Goal: Information Seeking & Learning: Find specific fact

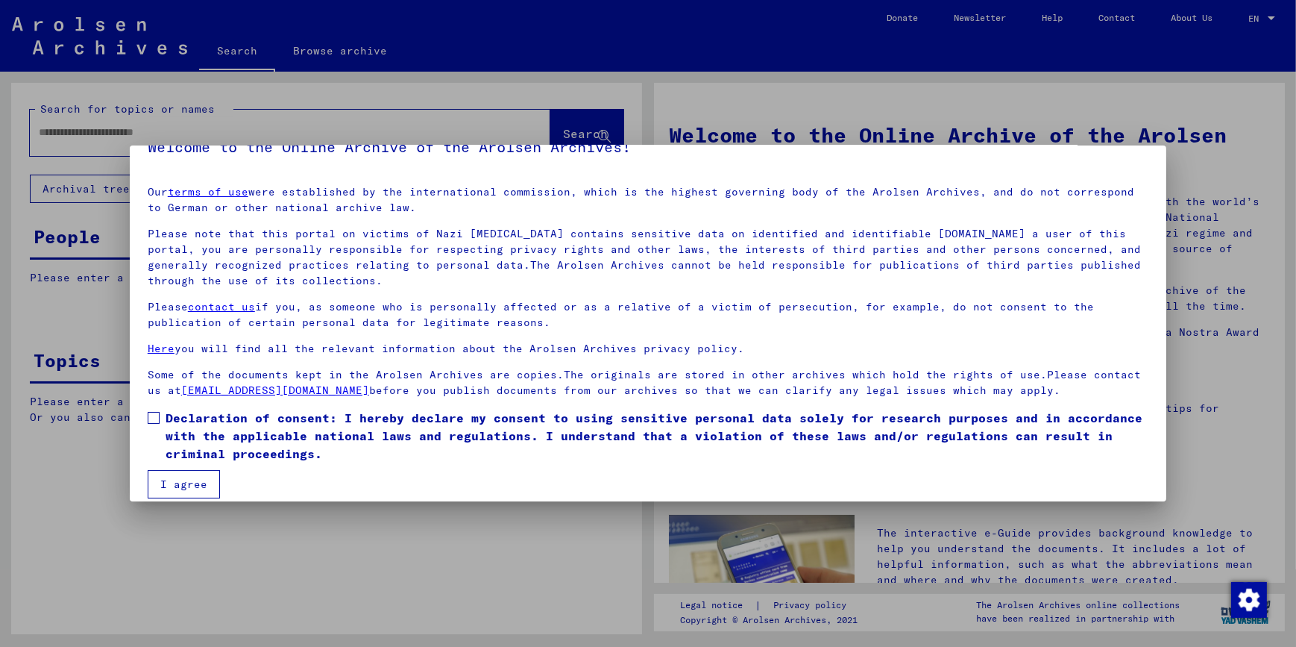
scroll to position [43, 0]
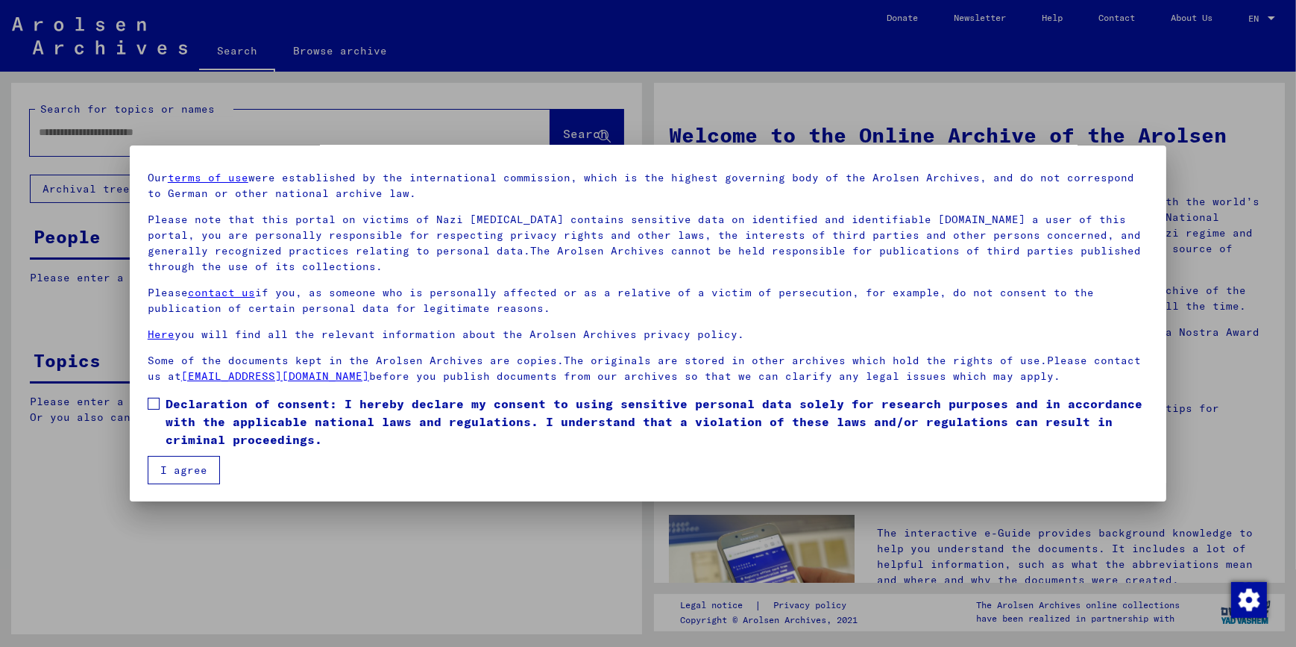
click at [152, 292] on span at bounding box center [154, 403] width 12 height 12
click at [181, 292] on button "I agree" at bounding box center [184, 470] width 72 height 28
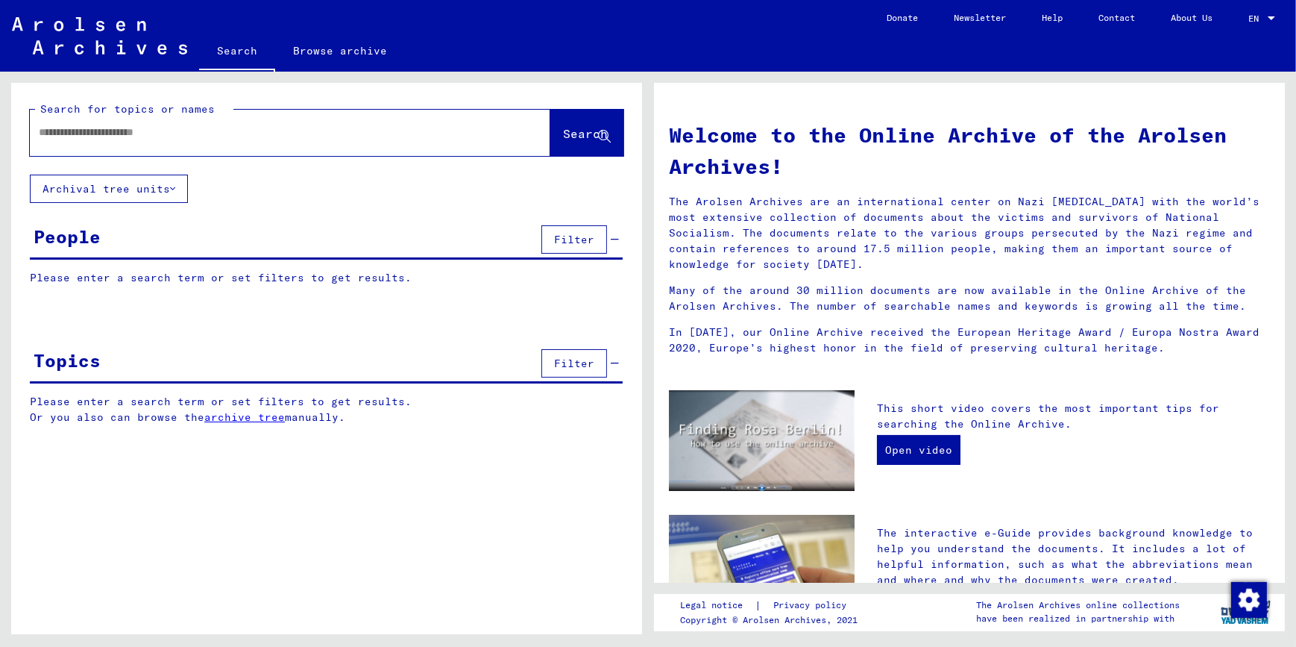
click at [293, 153] on div at bounding box center [290, 133] width 521 height 46
click at [274, 143] on div at bounding box center [268, 133] width 476 height 34
click at [111, 136] on input "text" at bounding box center [272, 133] width 467 height 16
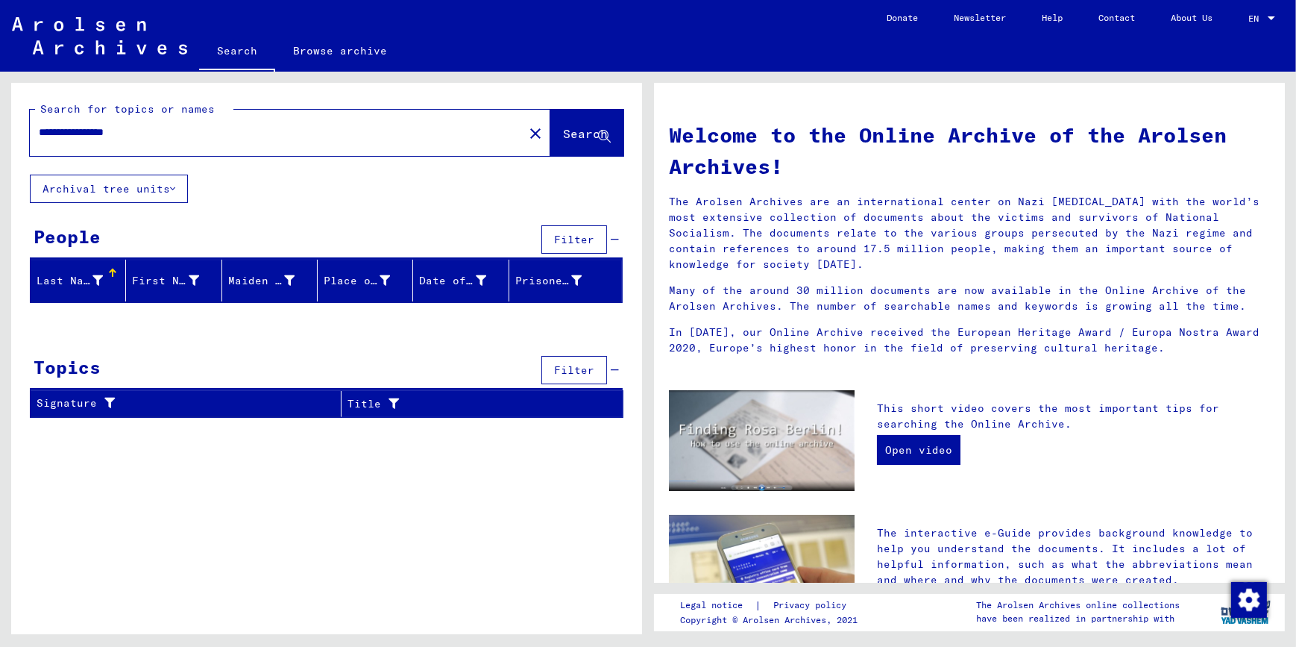
drag, startPoint x: 167, startPoint y: 132, endPoint x: 86, endPoint y: 132, distance: 81.3
click at [86, 132] on input "**********" at bounding box center [272, 133] width 467 height 16
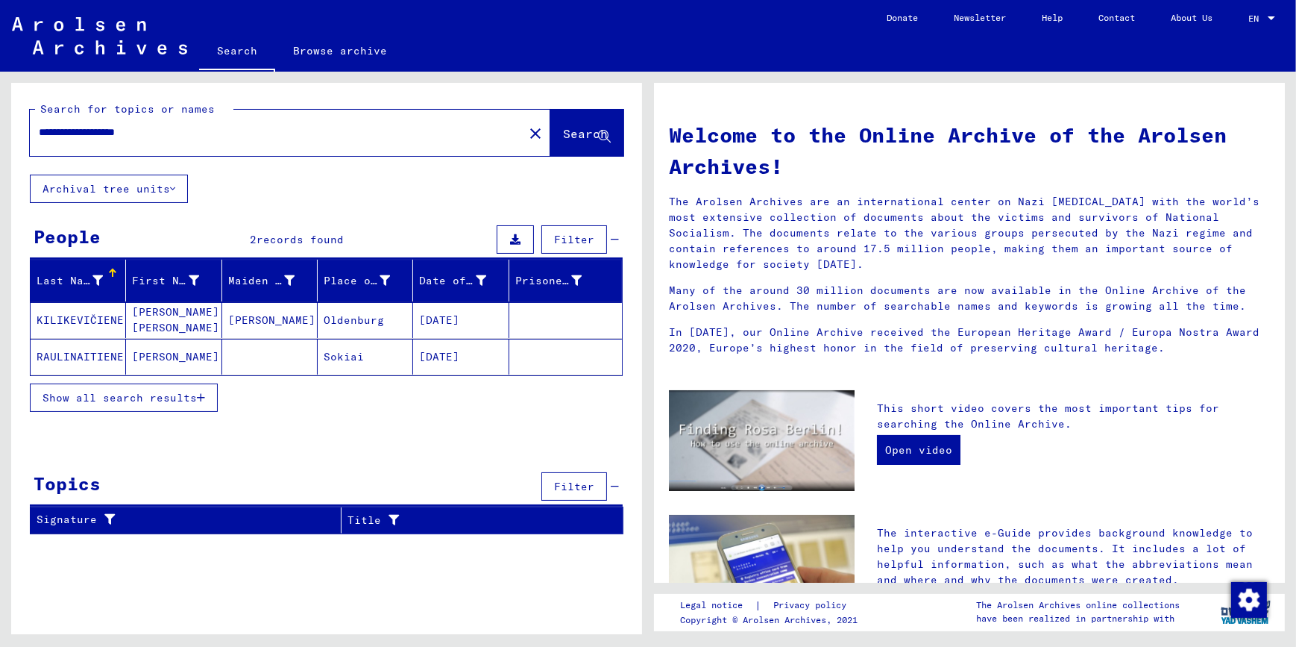
click at [89, 292] on mat-cell "KILIKEVIČIENE" at bounding box center [78, 320] width 95 height 36
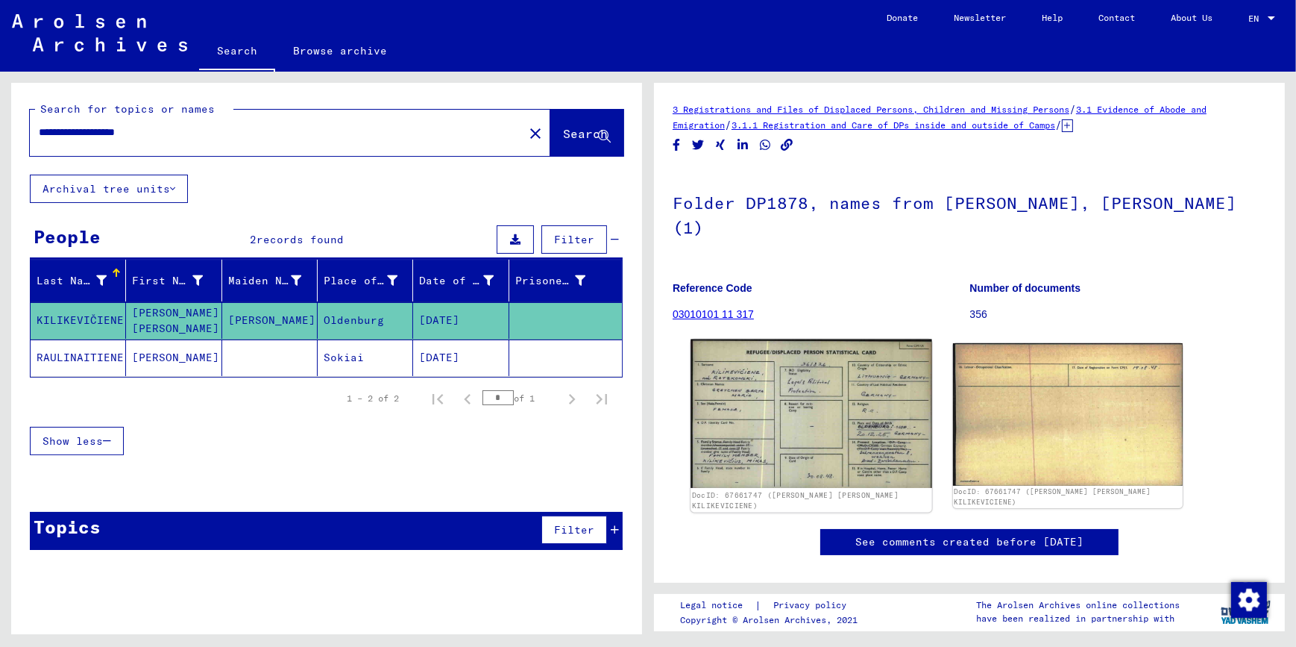
click at [639, 292] on img at bounding box center [811, 413] width 241 height 149
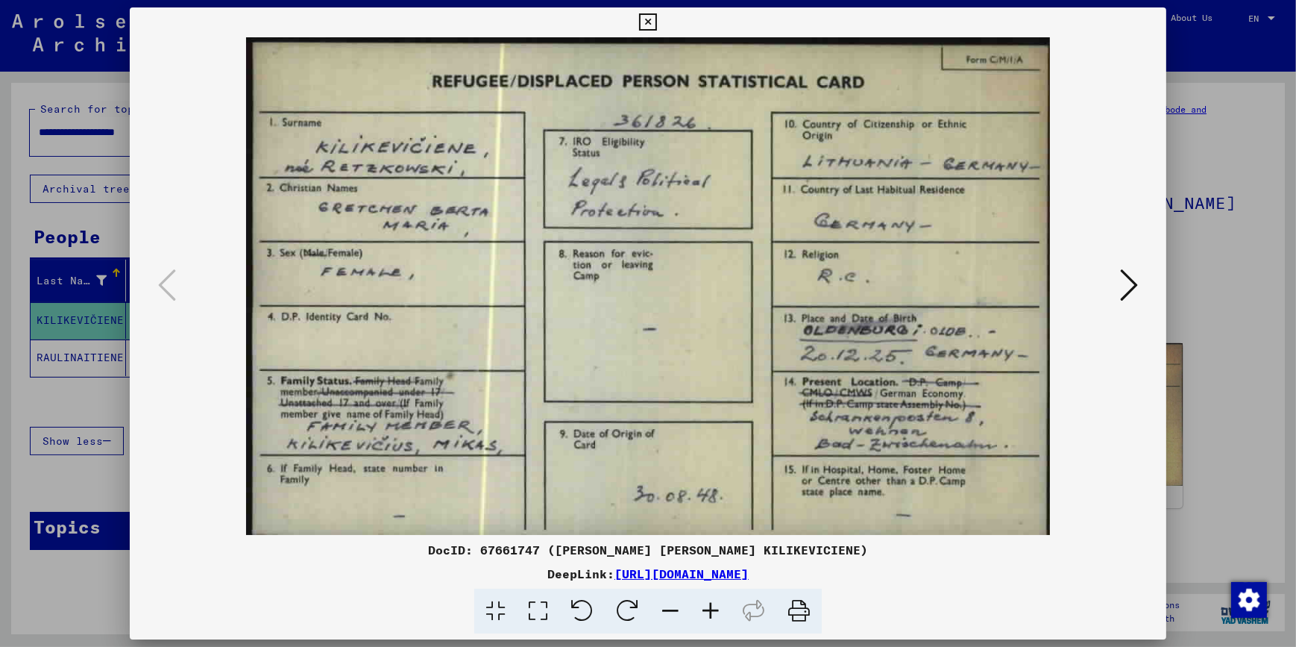
click at [639, 285] on icon at bounding box center [1129, 285] width 18 height 36
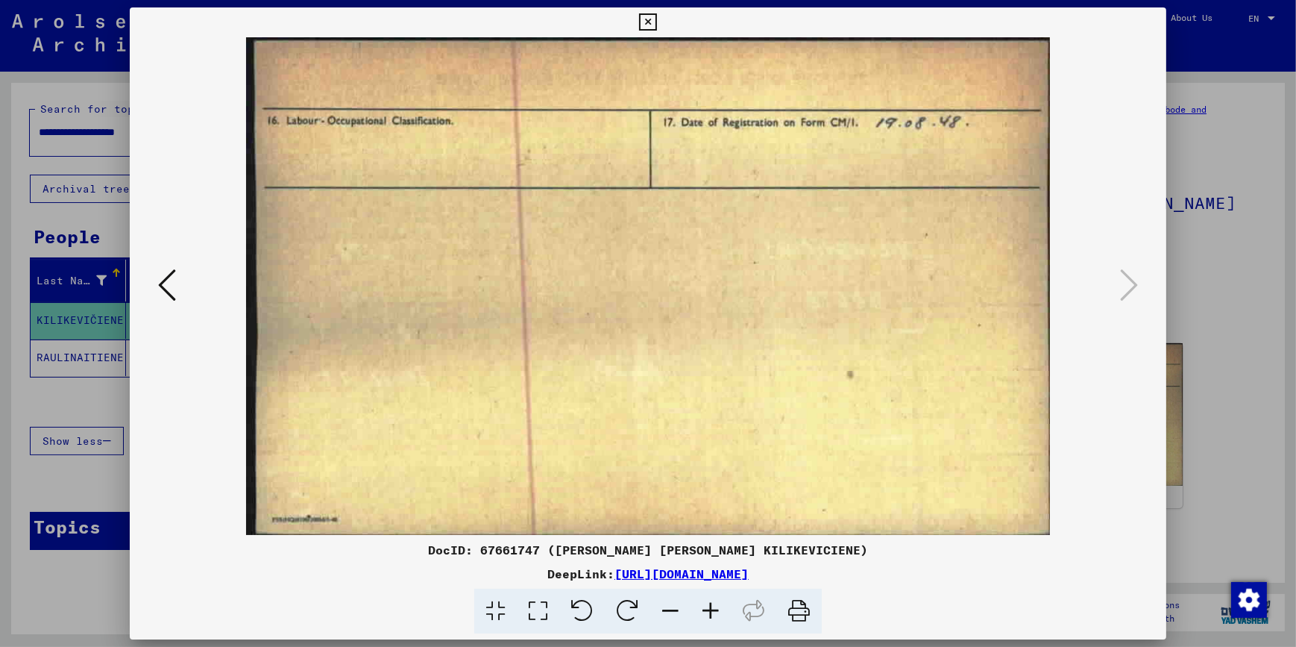
click at [158, 271] on icon at bounding box center [167, 285] width 18 height 36
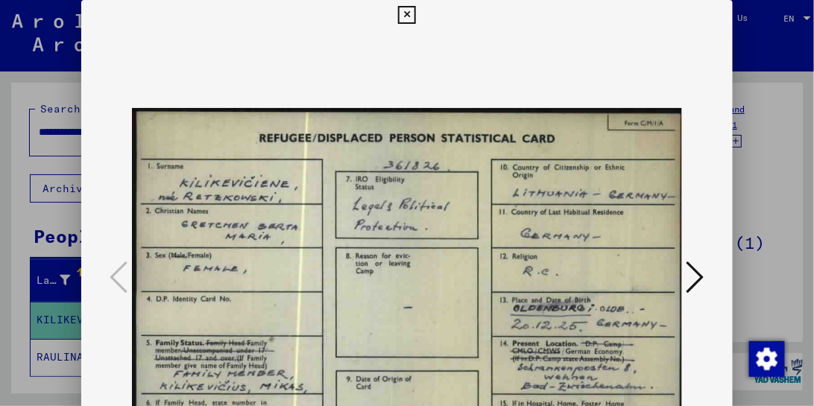
click at [532, 292] on img at bounding box center [407, 278] width 550 height 497
click at [438, 69] on img at bounding box center [407, 278] width 550 height 497
click at [365, 230] on img at bounding box center [407, 278] width 550 height 497
click at [364, 248] on img at bounding box center [407, 278] width 550 height 497
click at [248, 250] on img at bounding box center [407, 278] width 550 height 497
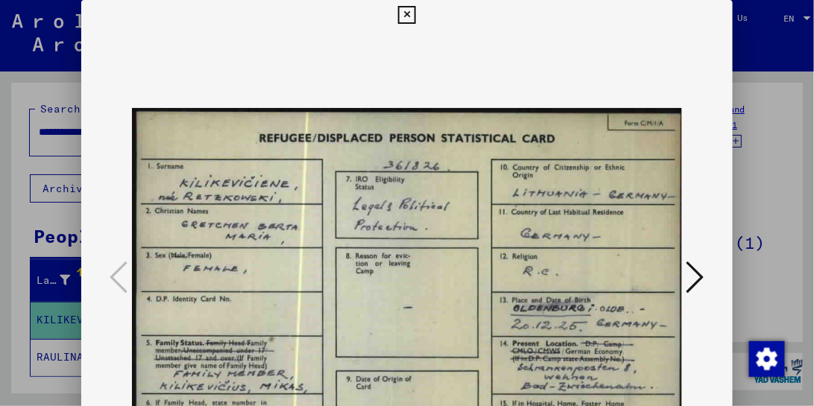
click at [405, 13] on icon at bounding box center [406, 15] width 17 height 18
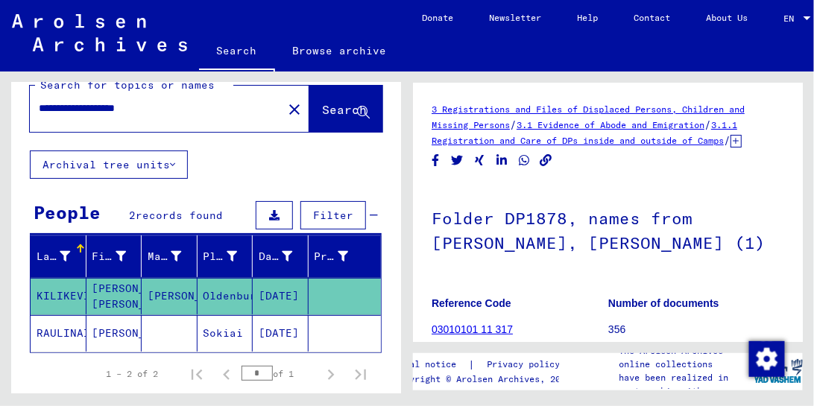
scroll to position [43, 0]
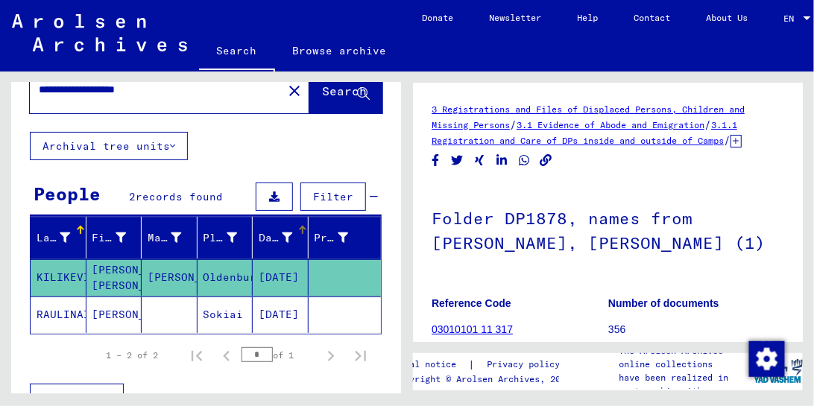
click at [271, 235] on div "Date of Birth" at bounding box center [276, 238] width 34 height 16
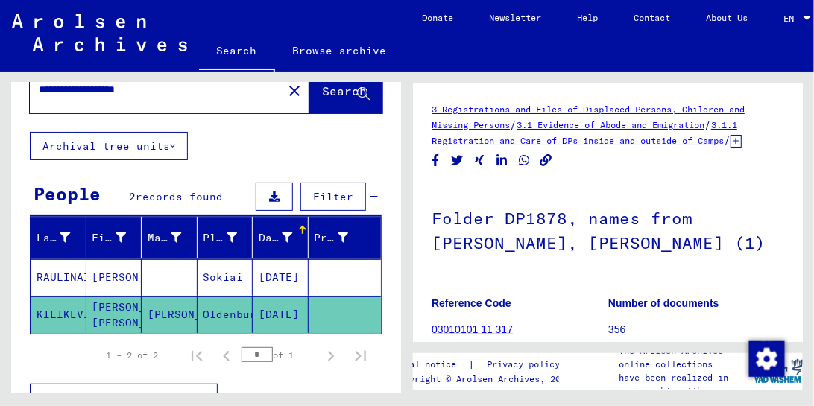
click at [271, 235] on div "Date of Birth" at bounding box center [276, 238] width 34 height 16
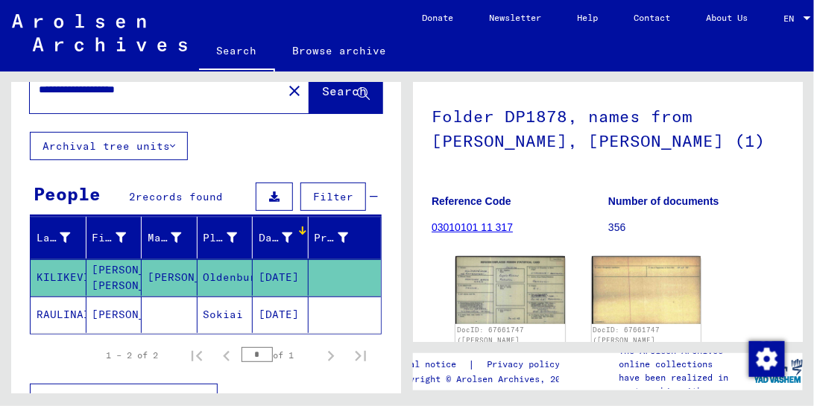
scroll to position [85, 0]
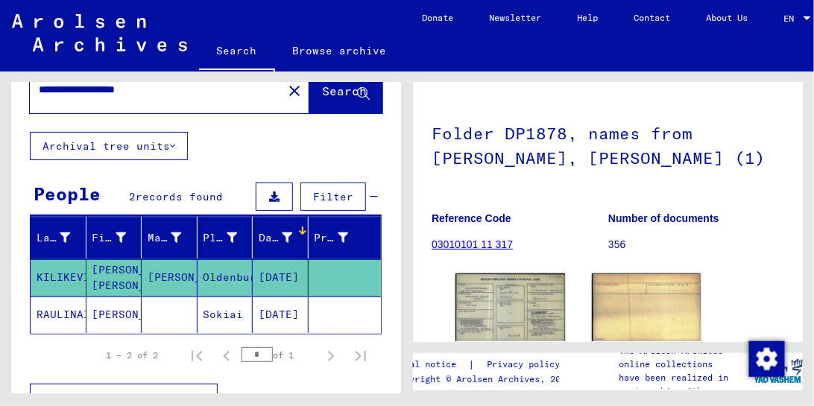
click at [69, 273] on mat-cell "KILIKEVIČIENE" at bounding box center [59, 278] width 56 height 37
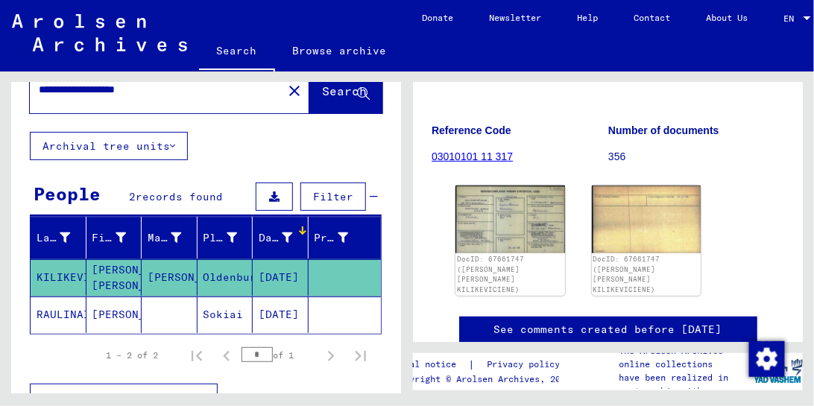
scroll to position [213, 0]
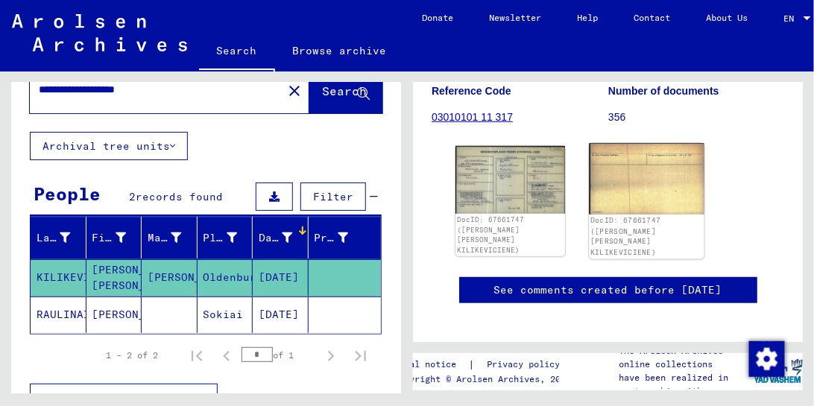
click at [639, 211] on img at bounding box center [646, 179] width 115 height 71
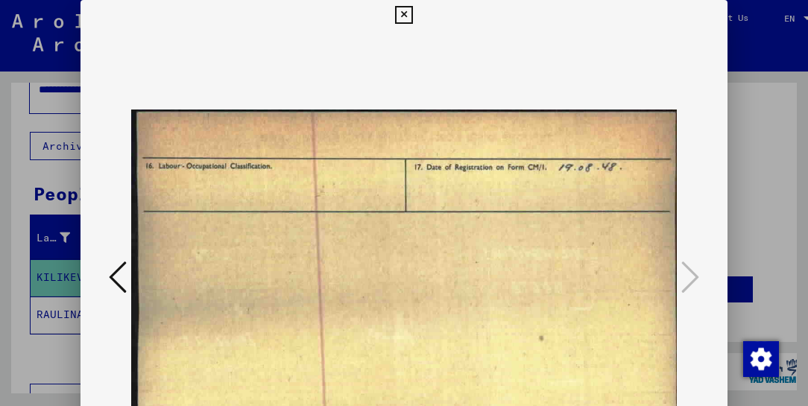
click at [116, 279] on icon at bounding box center [118, 278] width 18 height 36
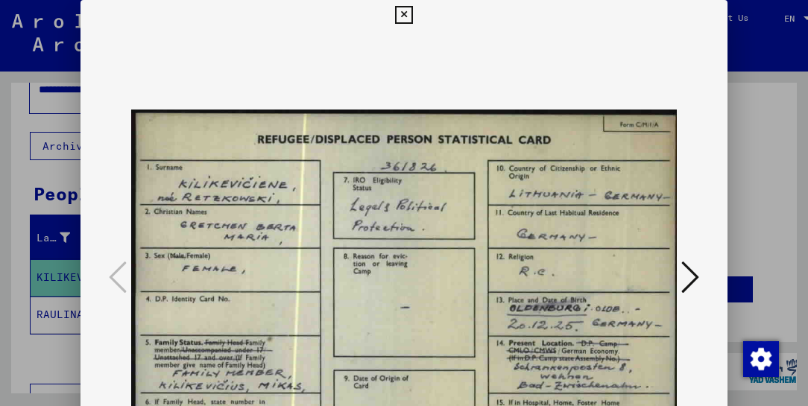
click at [406, 16] on icon at bounding box center [403, 15] width 17 height 18
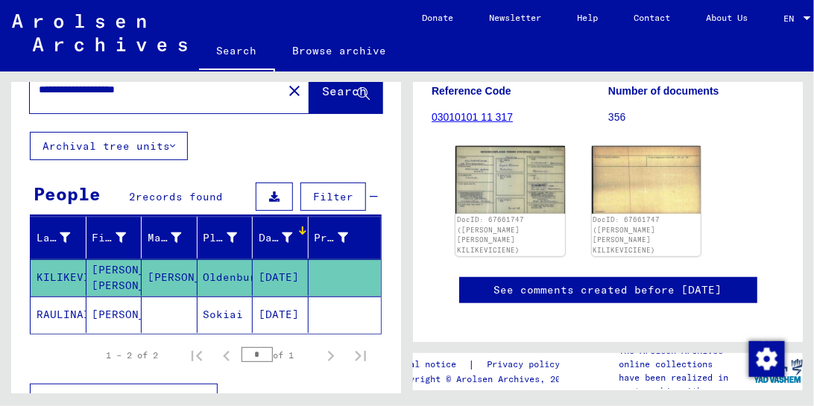
scroll to position [0, 0]
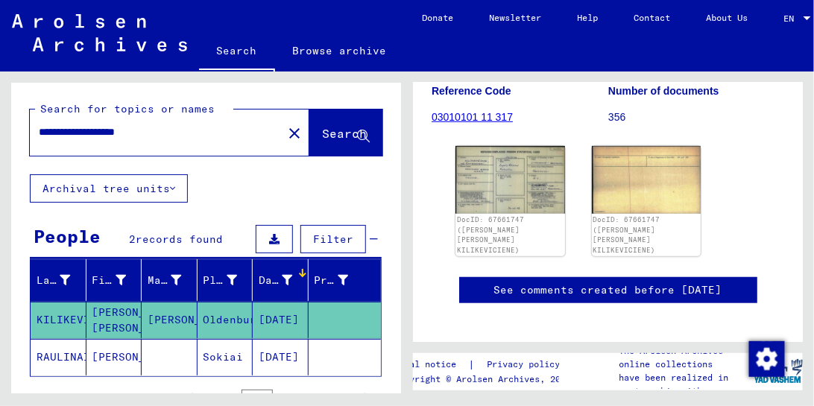
drag, startPoint x: 10, startPoint y: 138, endPoint x: -31, endPoint y: 137, distance: 41.0
click at [0, 137] on html "**********" at bounding box center [407, 203] width 814 height 406
click at [165, 133] on input "**********" at bounding box center [156, 133] width 235 height 16
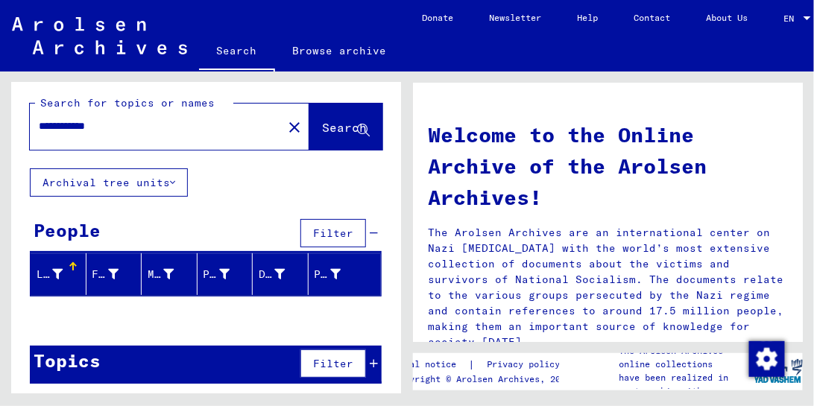
scroll to position [8, 0]
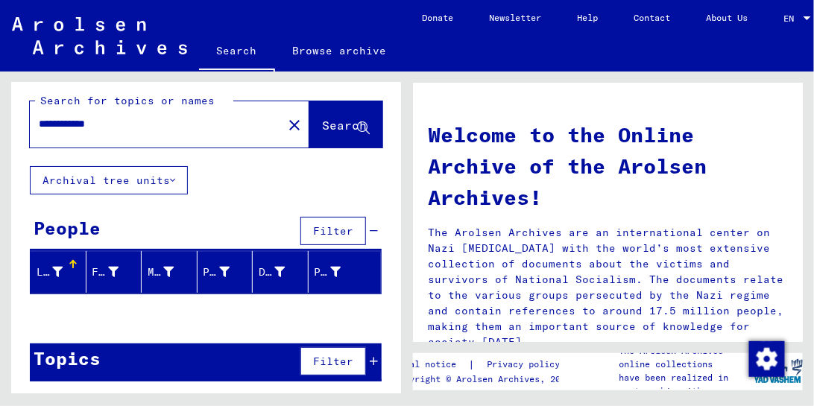
click at [221, 207] on div "**********" at bounding box center [206, 234] width 390 height 319
click at [139, 123] on input "**********" at bounding box center [152, 124] width 226 height 16
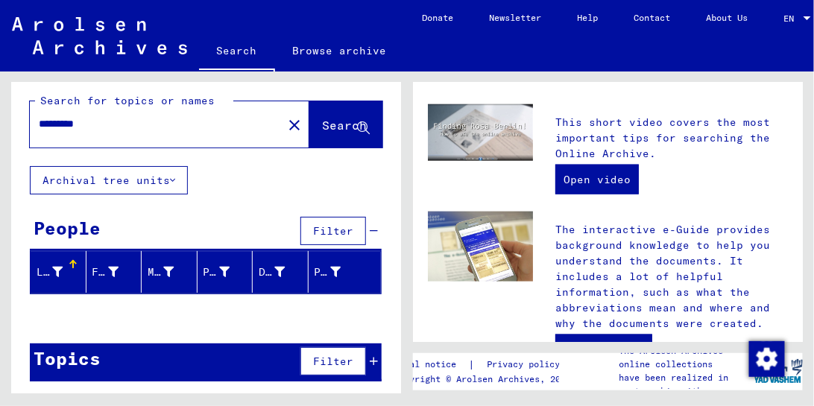
scroll to position [426, 0]
click at [181, 122] on input "********" at bounding box center [152, 124] width 226 height 16
type input "**********"
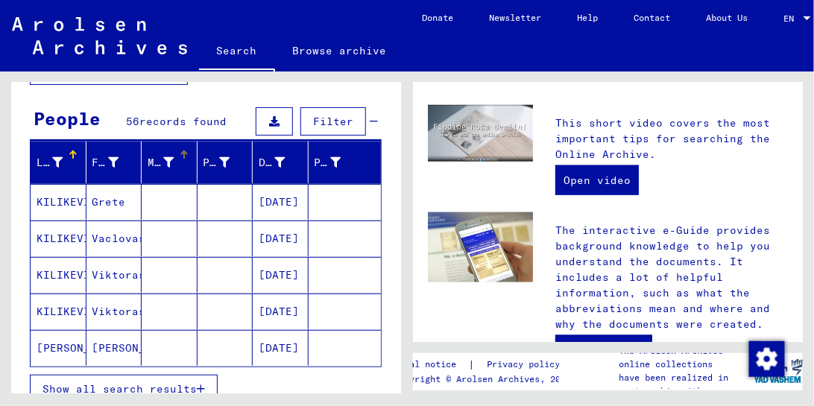
scroll to position [128, 0]
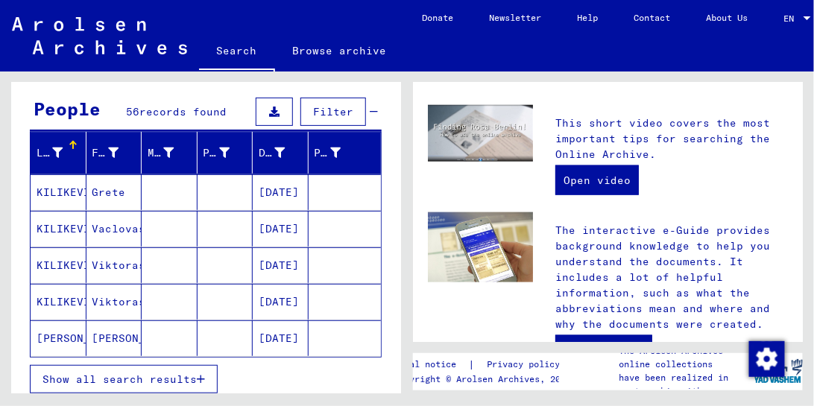
click at [168, 292] on span "Show all search results" at bounding box center [120, 379] width 154 height 13
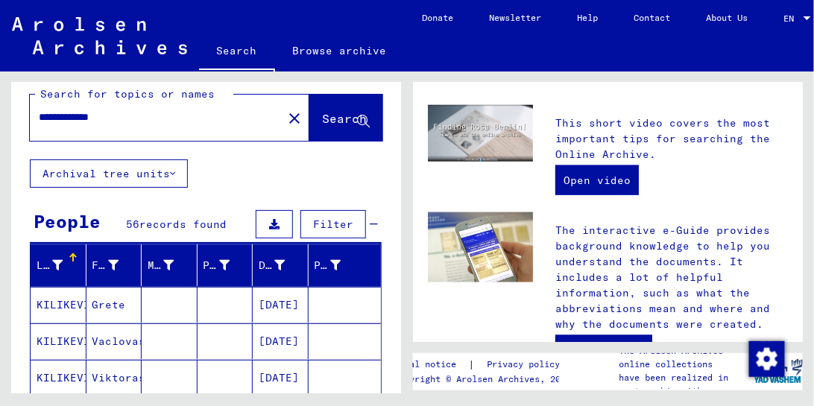
scroll to position [0, 0]
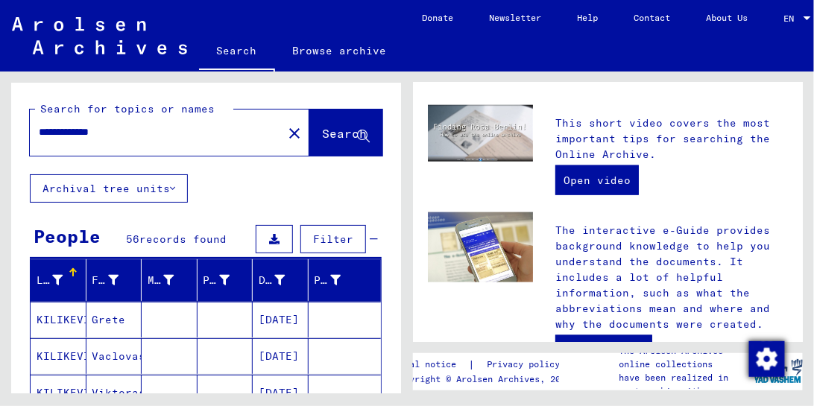
click at [639, 292] on img "button" at bounding box center [767, 360] width 36 height 36
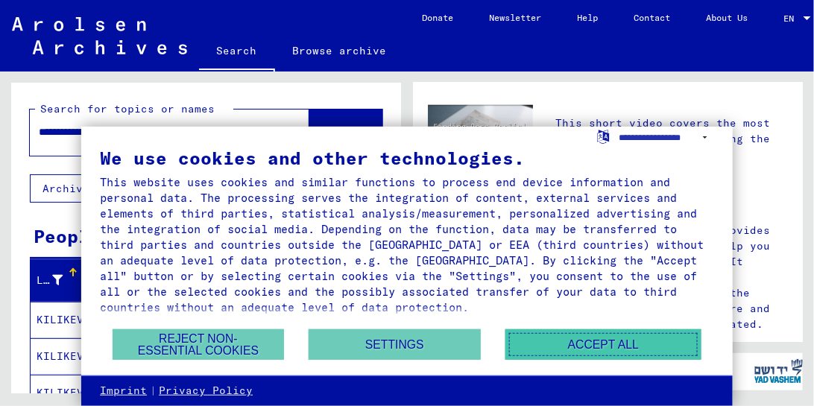
click at [639, 292] on button "Accept all" at bounding box center [604, 345] width 197 height 31
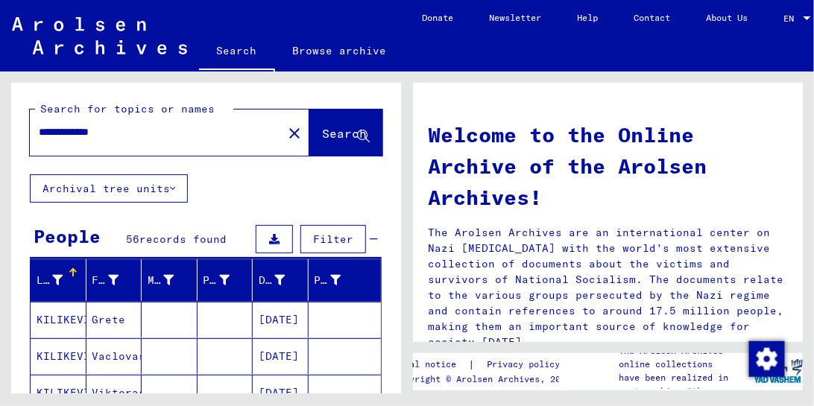
scroll to position [875, 0]
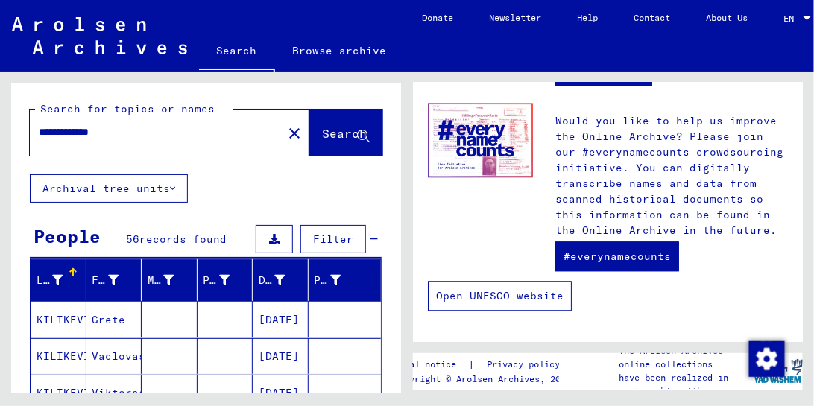
click at [543, 292] on link "Open UNESCO website" at bounding box center [500, 296] width 144 height 30
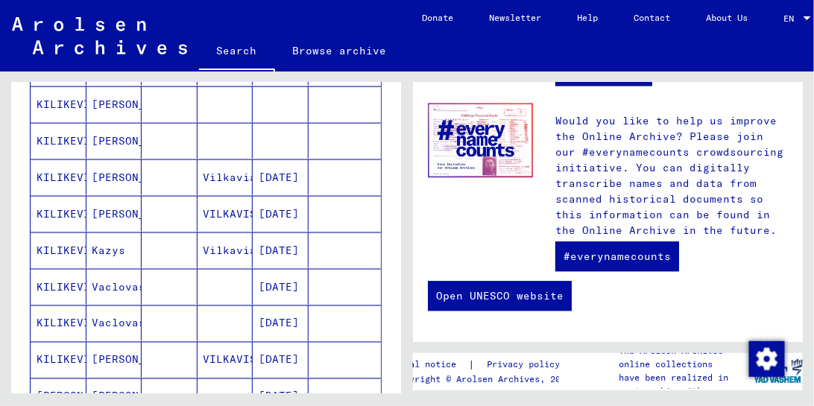
scroll to position [468, 0]
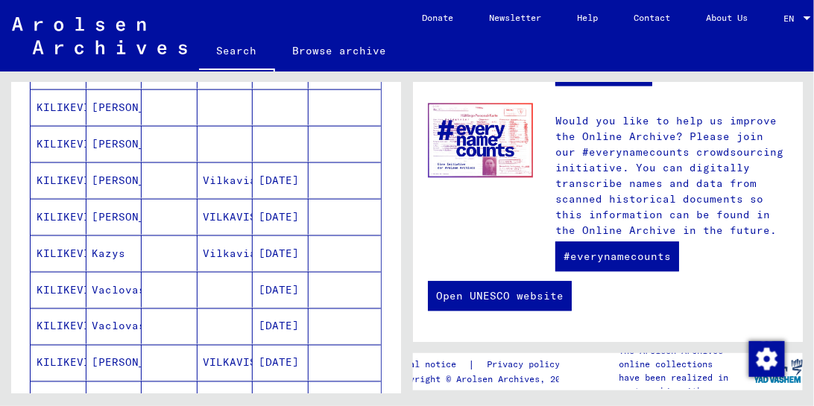
click at [61, 248] on mat-cell "KILIKEVICIUS" at bounding box center [59, 254] width 56 height 36
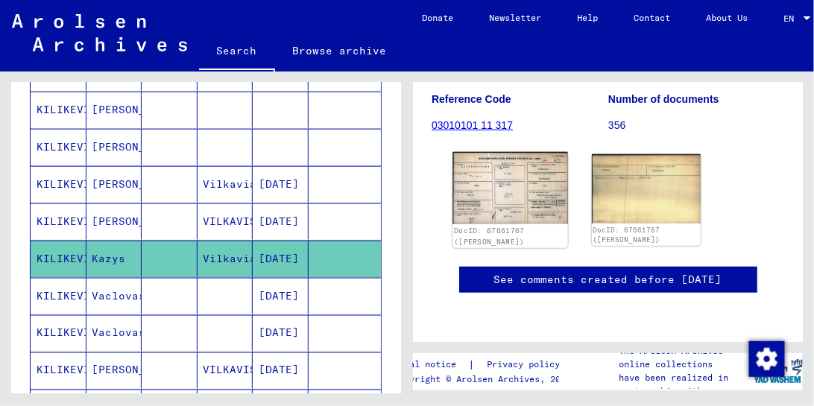
scroll to position [255, 0]
click at [526, 187] on img at bounding box center [510, 188] width 115 height 72
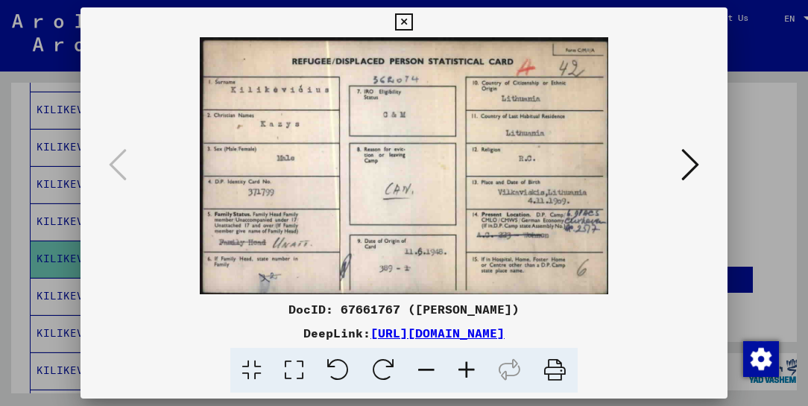
click at [639, 163] on icon at bounding box center [691, 165] width 18 height 36
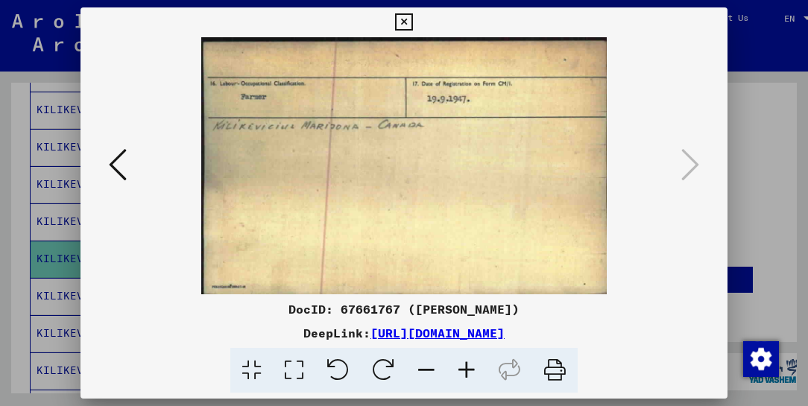
click at [115, 167] on icon at bounding box center [118, 165] width 18 height 36
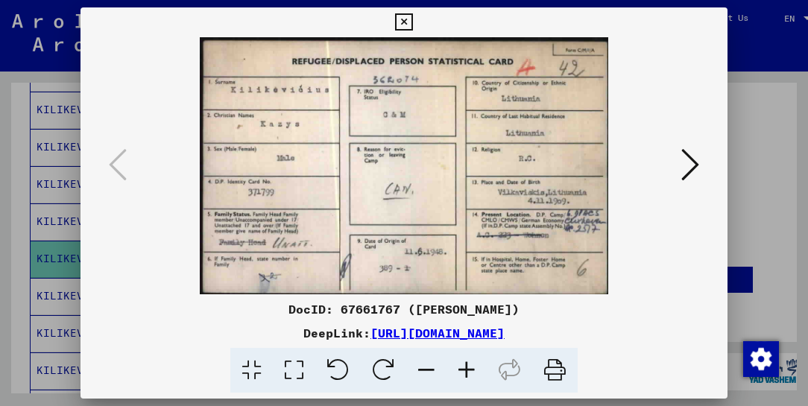
click at [404, 26] on icon at bounding box center [403, 22] width 17 height 18
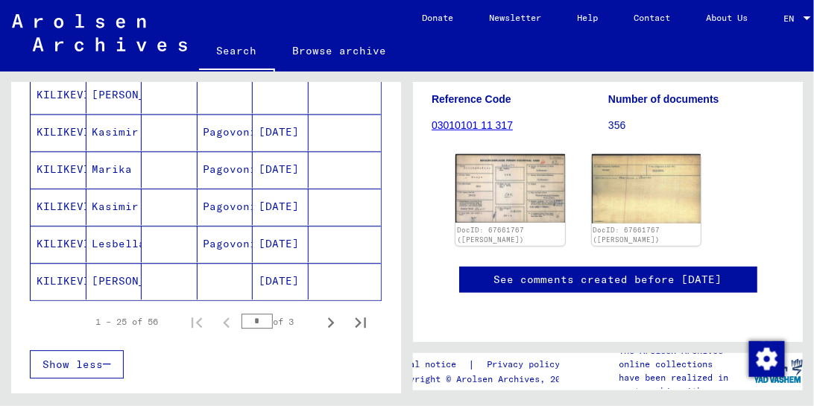
scroll to position [940, 0]
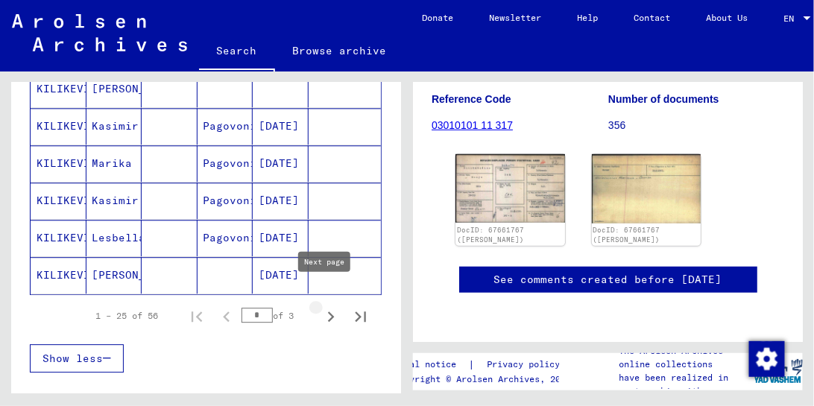
click at [321, 292] on icon "Next page" at bounding box center [331, 316] width 21 height 21
type input "*"
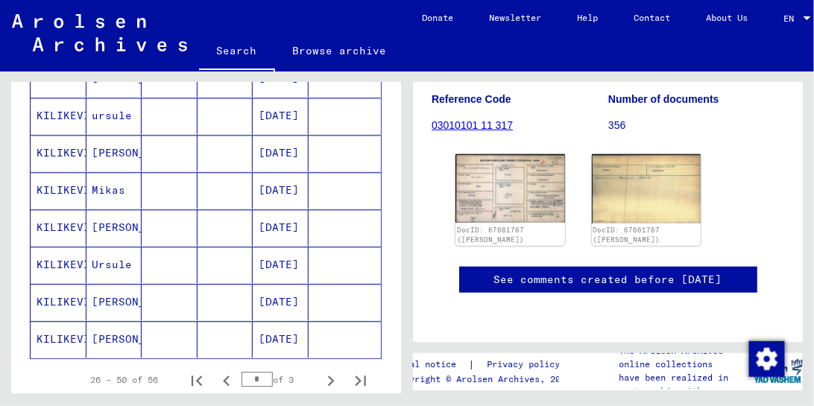
scroll to position [855, 0]
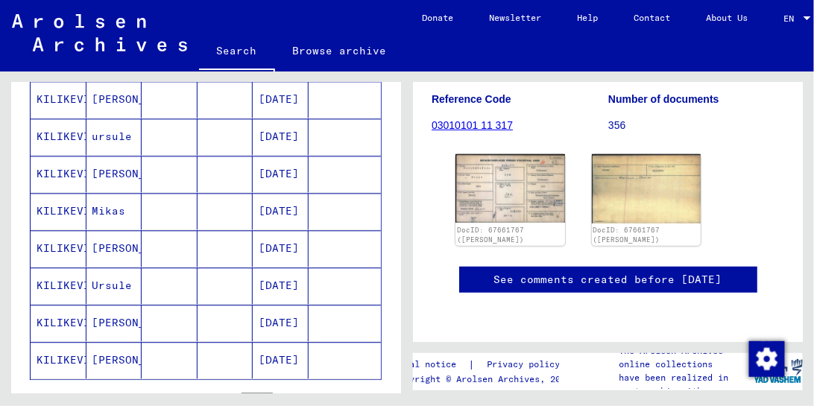
click at [104, 200] on mat-cell "Mikas" at bounding box center [115, 211] width 56 height 37
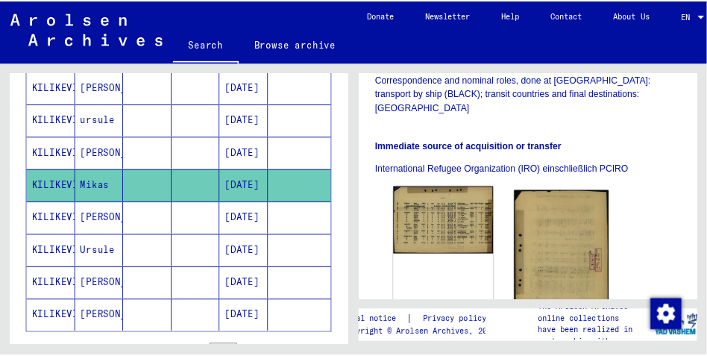
scroll to position [383, 0]
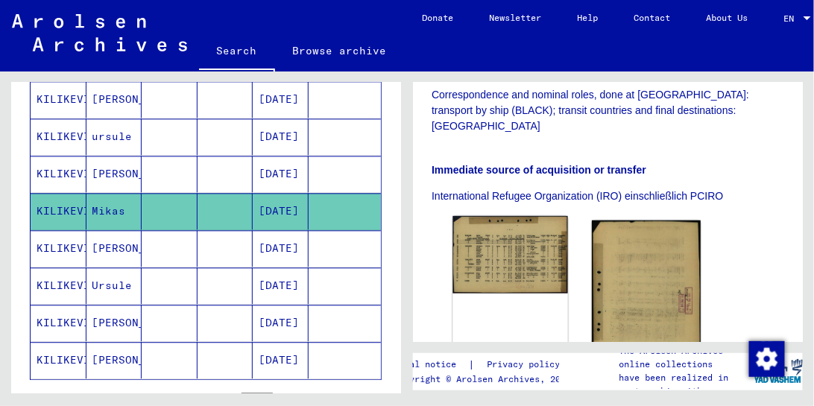
click at [544, 224] on img at bounding box center [510, 255] width 115 height 78
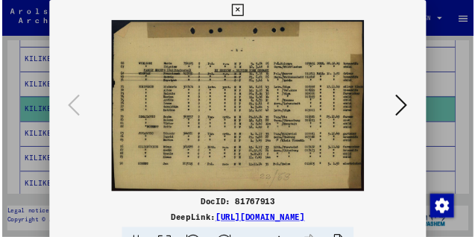
scroll to position [901, 0]
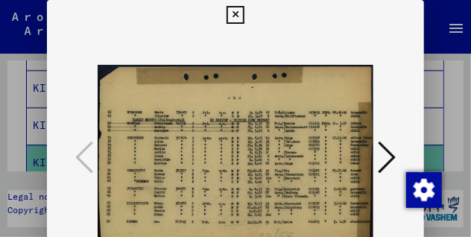
click at [390, 148] on icon at bounding box center [387, 157] width 18 height 36
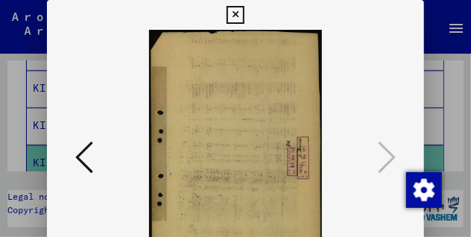
click at [83, 154] on icon at bounding box center [84, 157] width 18 height 36
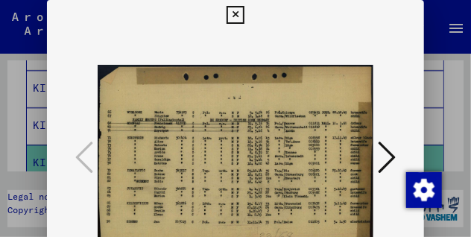
click at [241, 18] on icon at bounding box center [235, 15] width 17 height 18
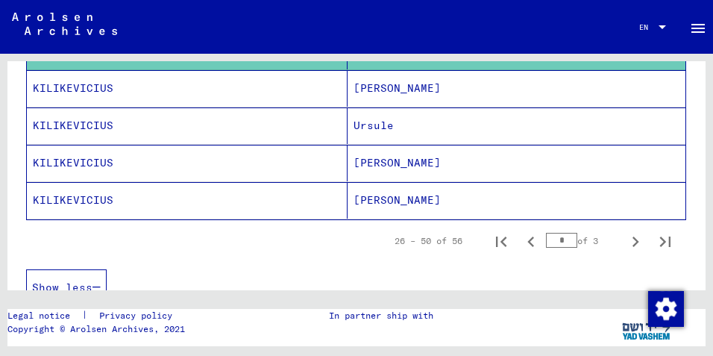
scroll to position [1050, 0]
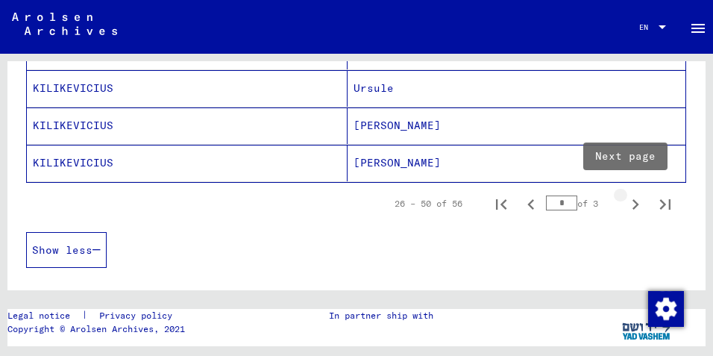
click at [625, 203] on icon "Next page" at bounding box center [635, 204] width 21 height 21
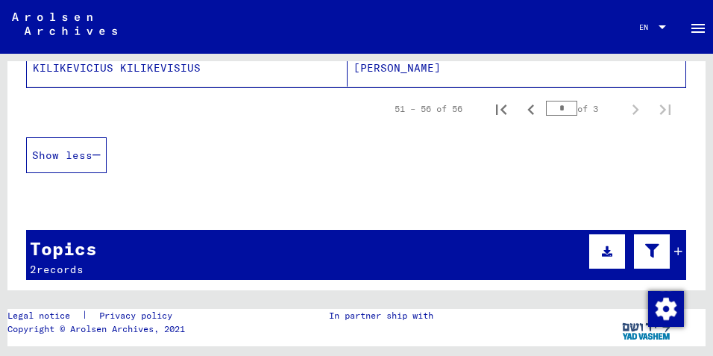
scroll to position [454, 0]
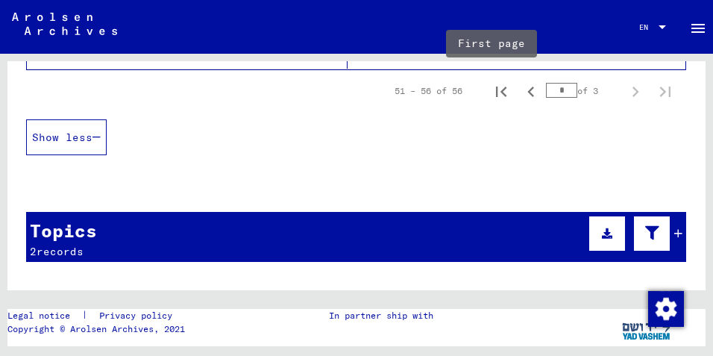
click at [491, 93] on icon "First page" at bounding box center [501, 91] width 21 height 21
type input "*"
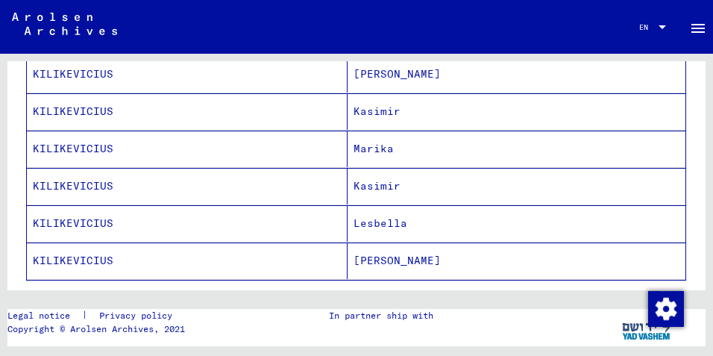
scroll to position [939, 0]
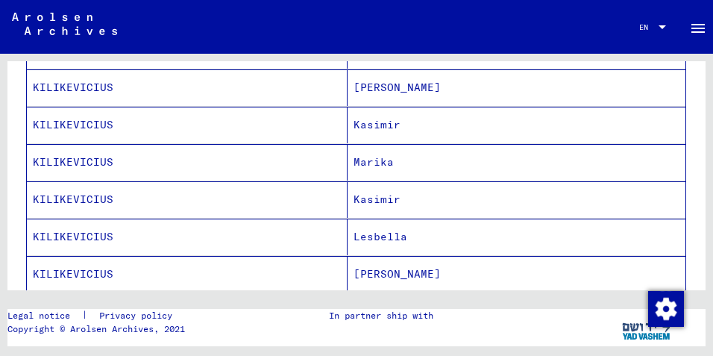
click at [376, 165] on mat-cell "Marika" at bounding box center [517, 162] width 338 height 37
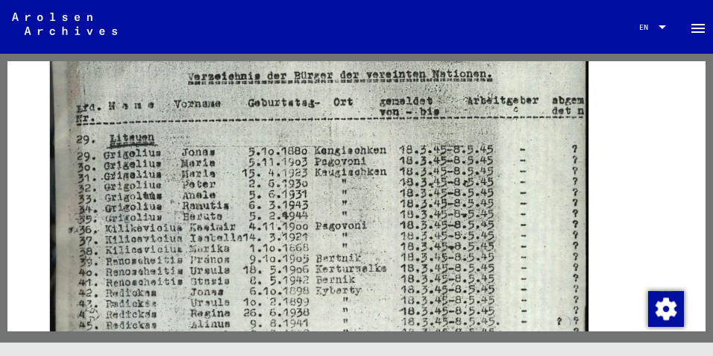
scroll to position [410, 0]
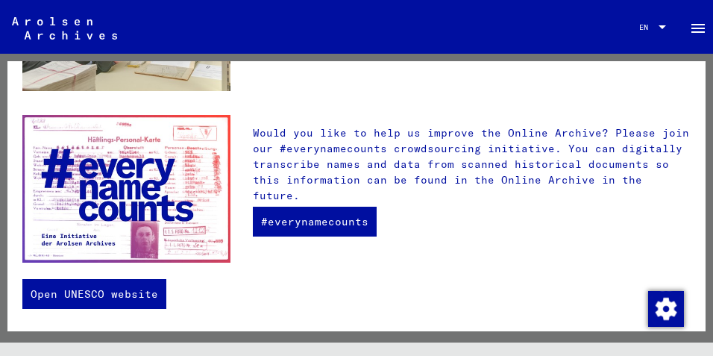
scroll to position [14, 0]
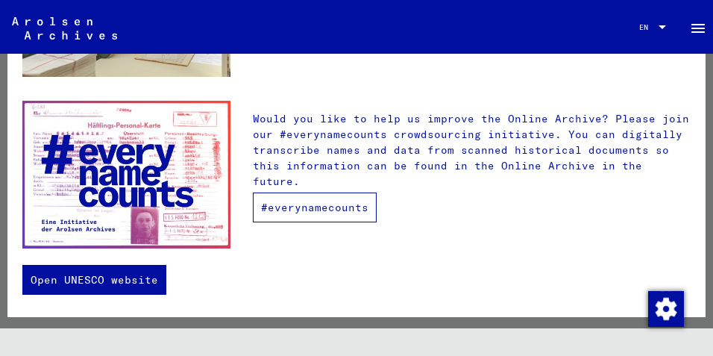
click at [342, 192] on link "#everynamecounts" at bounding box center [315, 207] width 124 height 30
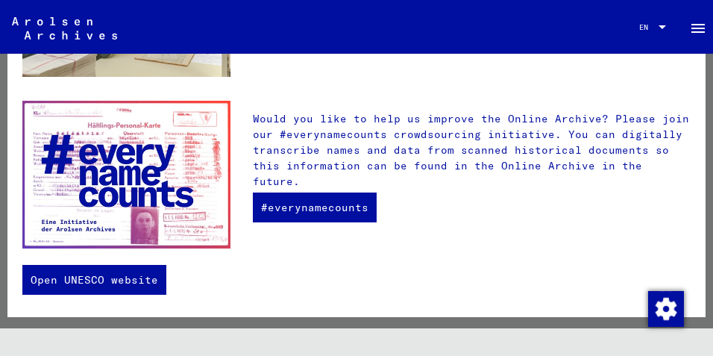
click at [306, 221] on div "Would you like to help us improve the Online Archive? Please join our #everynam…" at bounding box center [472, 175] width 460 height 148
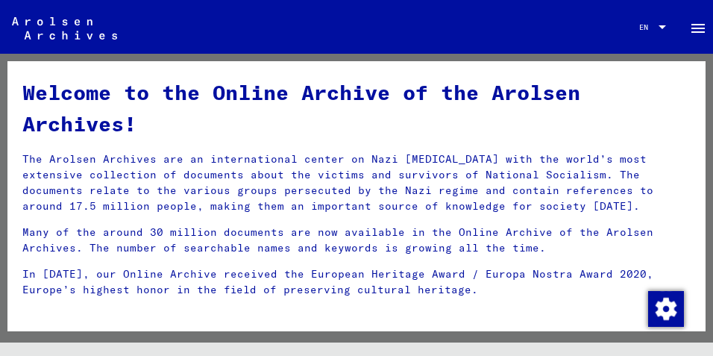
scroll to position [0, 0]
